Goal: Transaction & Acquisition: Purchase product/service

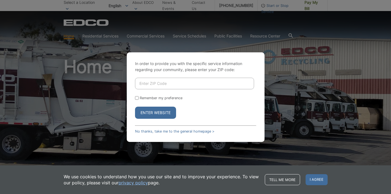
click at [152, 85] on input "Enter ZIP Code" at bounding box center [194, 84] width 119 height 12
type input "91932"
click at [146, 114] on button "Enter Website" at bounding box center [155, 113] width 41 height 12
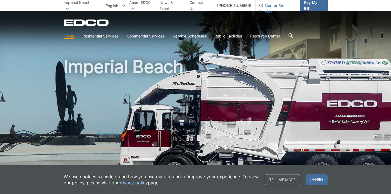
click at [305, 6] on span "Pay My Bill" at bounding box center [313, 5] width 19 height 12
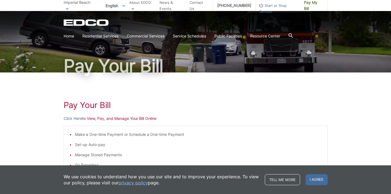
scroll to position [24, 0]
click at [273, 177] on link "Tell me more" at bounding box center [282, 179] width 35 height 11
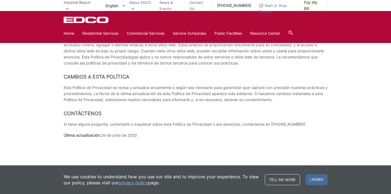
scroll to position [2280, 0]
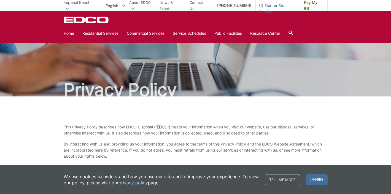
scroll to position [0, 0]
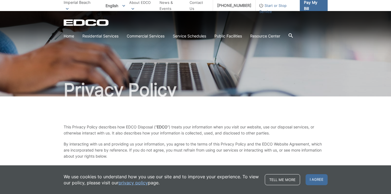
click at [304, 6] on span "Pay My Bill" at bounding box center [313, 5] width 19 height 12
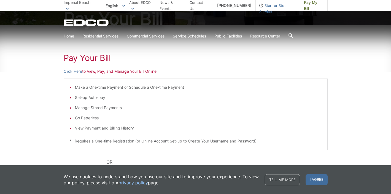
scroll to position [75, 0]
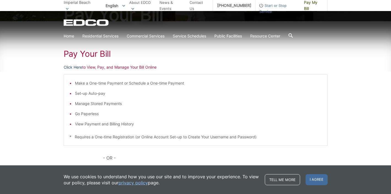
click at [79, 66] on link "Click Here" at bounding box center [73, 67] width 18 height 6
